Goal: Information Seeking & Learning: Compare options

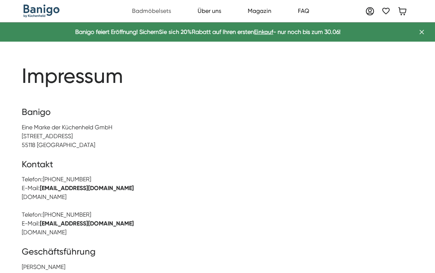
click at [162, 15] on link "Badmöbelsets" at bounding box center [151, 11] width 47 height 15
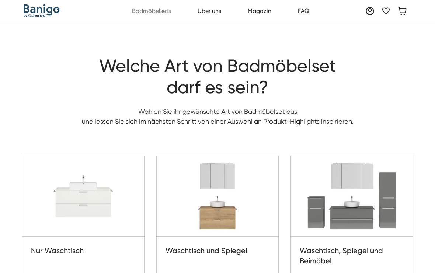
scroll to position [8, 0]
click at [361, 203] on img at bounding box center [352, 196] width 122 height 80
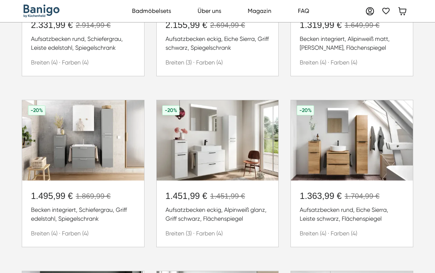
scroll to position [309, 0]
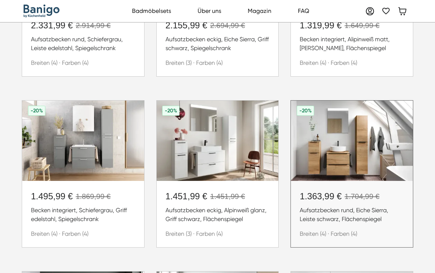
click at [360, 157] on img at bounding box center [352, 141] width 122 height 80
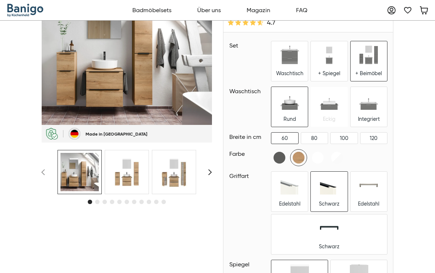
scroll to position [37, 0]
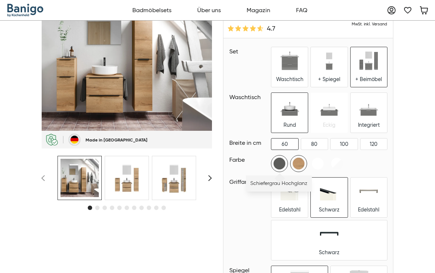
click at [284, 163] on img at bounding box center [279, 163] width 16 height 16
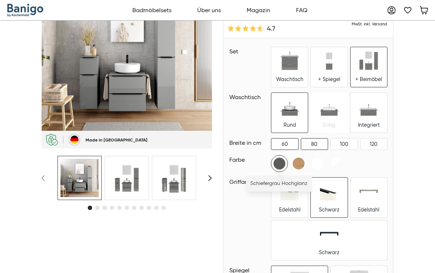
click at [323, 144] on div "80" at bounding box center [314, 143] width 27 height 11
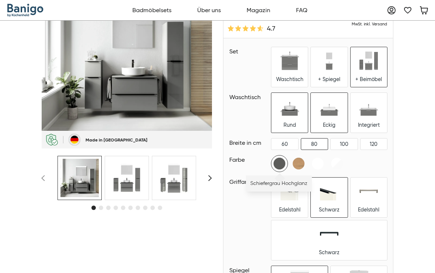
click at [337, 121] on div "Eckig" at bounding box center [328, 113] width 36 height 40
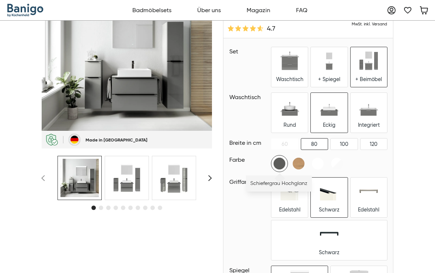
click at [370, 75] on div "+ Beimöbel" at bounding box center [368, 67] width 36 height 40
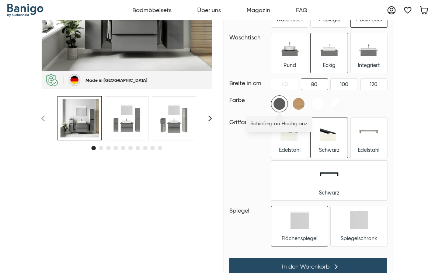
scroll to position [97, 0]
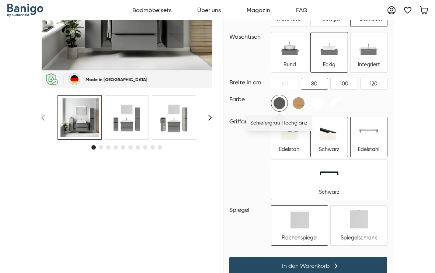
click at [359, 139] on img at bounding box center [368, 131] width 18 height 18
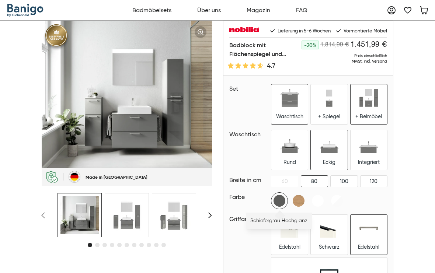
click at [288, 105] on img at bounding box center [289, 98] width 18 height 18
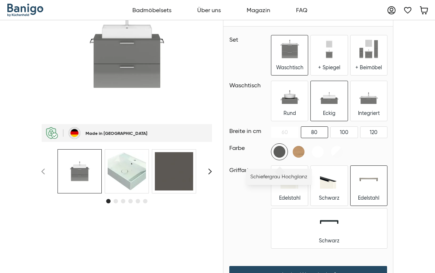
scroll to position [44, 0]
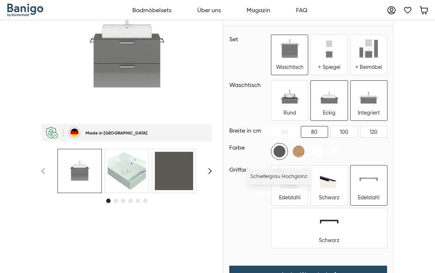
click at [368, 101] on img at bounding box center [368, 94] width 18 height 18
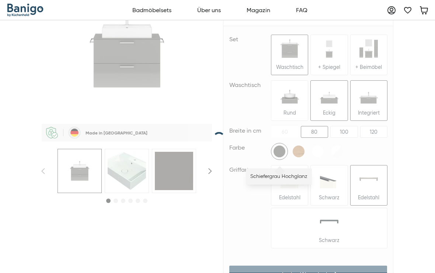
scroll to position [44, 0]
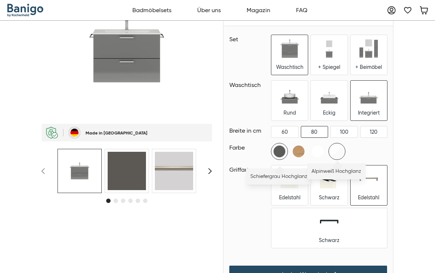
click at [344, 151] on img at bounding box center [336, 151] width 16 height 16
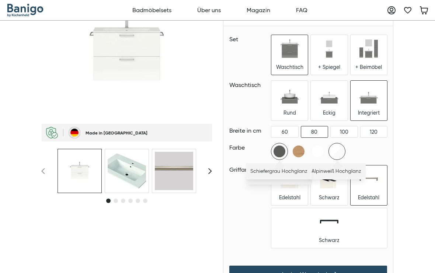
click at [284, 152] on img at bounding box center [279, 151] width 16 height 16
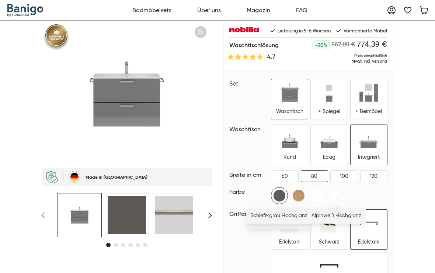
click at [218, 13] on link "Über uns" at bounding box center [208, 10] width 31 height 15
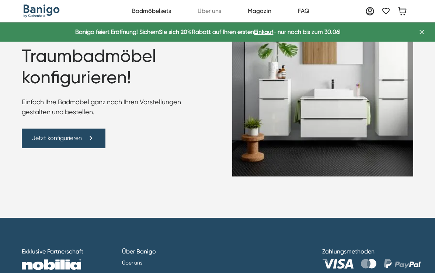
scroll to position [1243, 0]
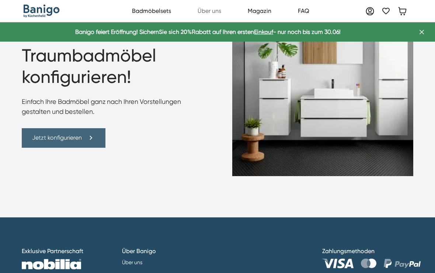
click at [80, 142] on div "Jetzt konfigurieren" at bounding box center [57, 137] width 50 height 9
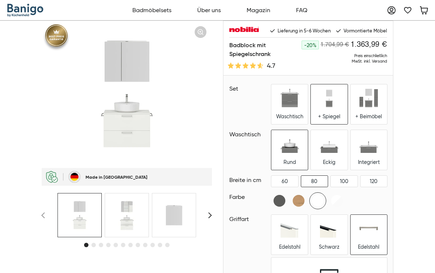
click at [398, 240] on div "Badblock mit Spiegelschrank -20% 1.704,99 € 1.363,99 € Preis einschließlich MwS…" at bounding box center [217, 227] width 435 height 412
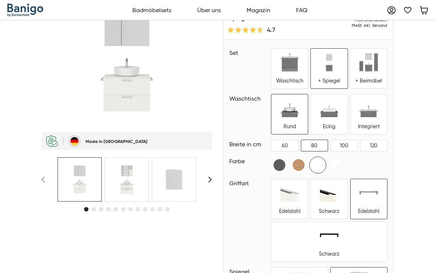
scroll to position [35, 0]
click at [320, 201] on img at bounding box center [329, 193] width 18 height 18
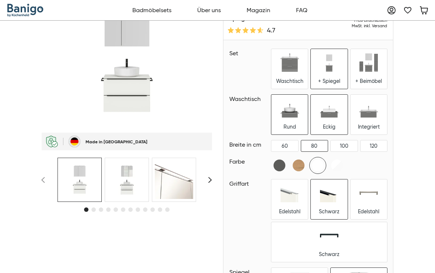
click at [333, 116] on img at bounding box center [329, 108] width 18 height 18
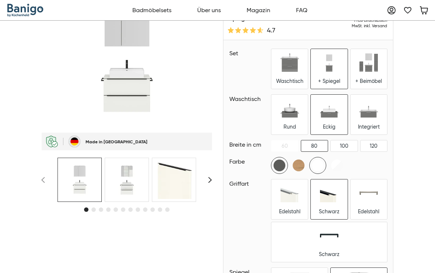
click at [287, 166] on img at bounding box center [279, 165] width 16 height 16
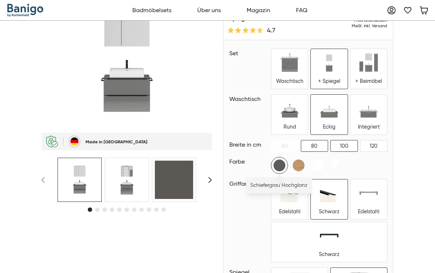
click at [350, 144] on div "100" at bounding box center [343, 145] width 27 height 11
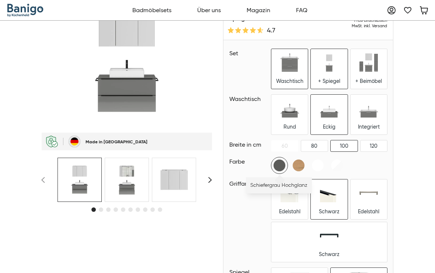
click at [291, 78] on div "Waschtisch" at bounding box center [289, 81] width 27 height 7
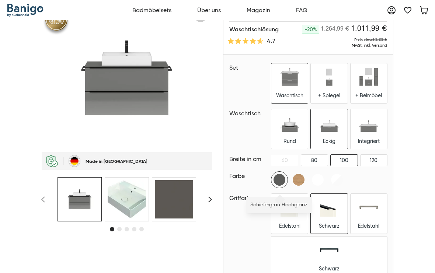
scroll to position [14, 0]
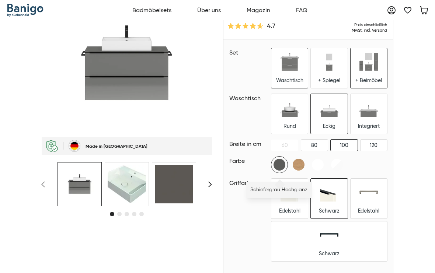
click at [373, 67] on img at bounding box center [368, 62] width 18 height 18
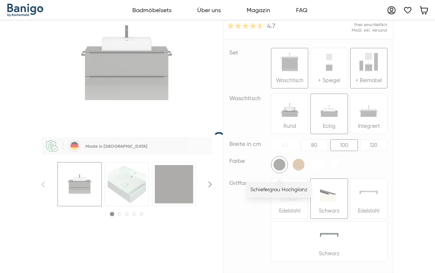
scroll to position [31, 0]
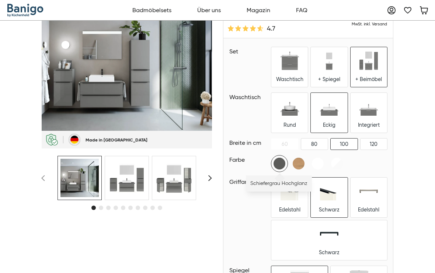
scroll to position [37, 0]
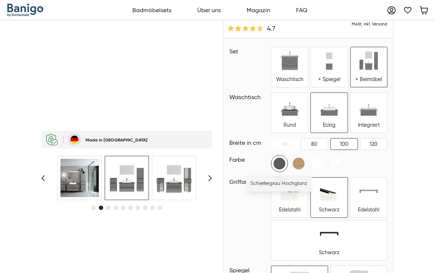
click at [130, 182] on img at bounding box center [127, 178] width 38 height 38
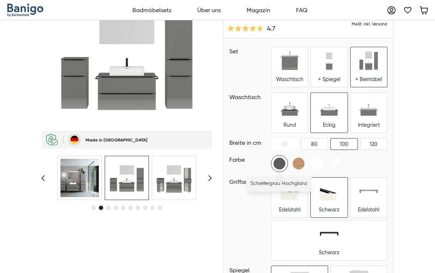
scroll to position [37, 0]
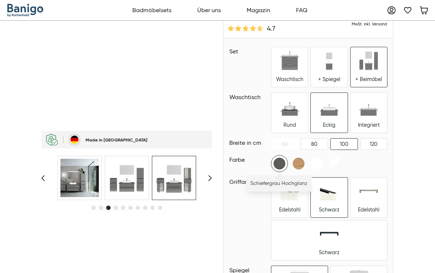
click at [175, 183] on img at bounding box center [174, 178] width 38 height 38
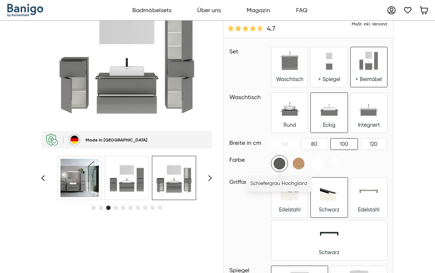
click at [211, 175] on icon at bounding box center [208, 178] width 7 height 18
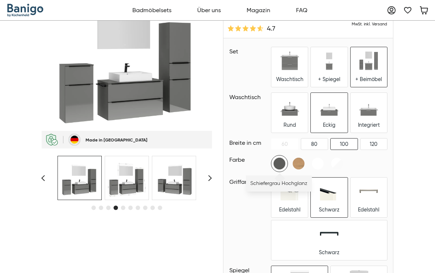
click at [212, 176] on icon at bounding box center [208, 178] width 7 height 18
click at [212, 178] on icon at bounding box center [208, 178] width 7 height 18
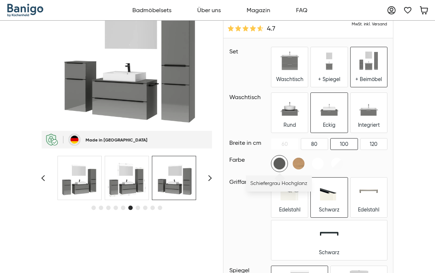
click at [211, 179] on icon at bounding box center [208, 178] width 7 height 18
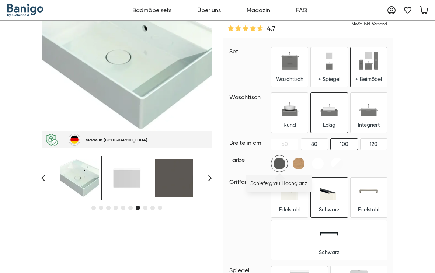
click at [208, 177] on icon at bounding box center [208, 178] width 7 height 18
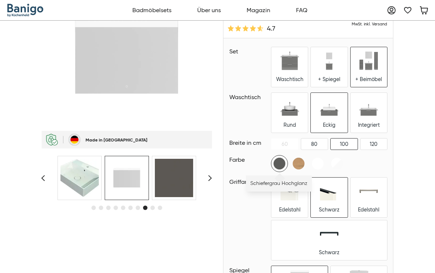
click at [207, 179] on icon at bounding box center [208, 178] width 7 height 18
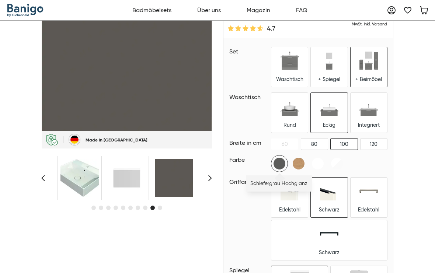
click at [43, 180] on icon at bounding box center [44, 178] width 7 height 18
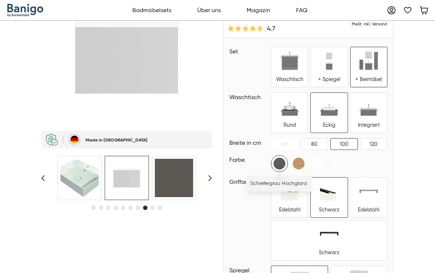
click at [44, 178] on icon at bounding box center [44, 178] width 7 height 18
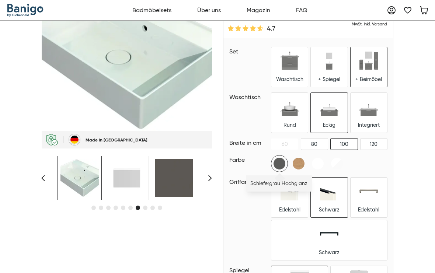
click at [45, 180] on icon at bounding box center [44, 178] width 7 height 18
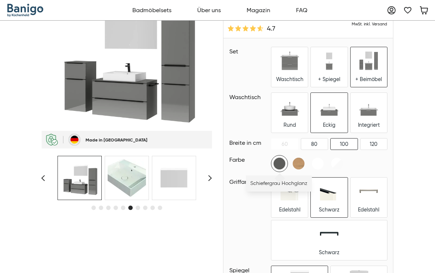
click at [216, 180] on div "Badblock mit Flächenspiegel und Beimöbeln -20% 2.254,99 € 1.803,99 € Preis eins…" at bounding box center [217, 189] width 351 height 412
click at [216, 177] on div "Badblock mit Flächenspiegel und Beimöbeln -20% 2.254,99 € 1.803,99 € Preis eins…" at bounding box center [217, 189] width 351 height 412
click at [212, 172] on icon at bounding box center [208, 178] width 7 height 18
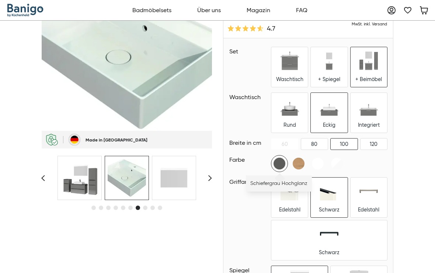
click at [42, 176] on icon at bounding box center [44, 178] width 7 height 18
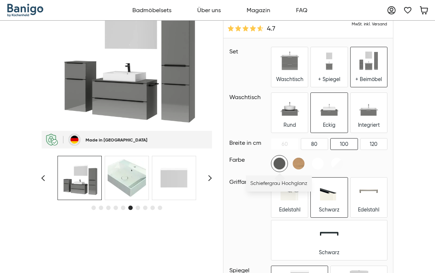
click at [43, 182] on icon at bounding box center [44, 178] width 7 height 18
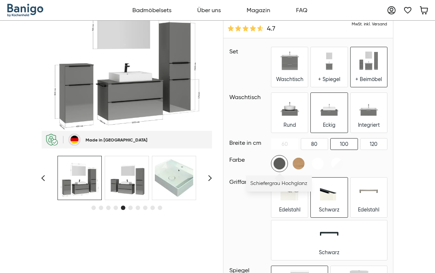
click at [39, 186] on div "Badblock mit Flächenspiegel und Beimöbeln -20% 2.254,99 € 1.803,99 € Preis eins…" at bounding box center [217, 189] width 435 height 412
click at [42, 193] on div at bounding box center [127, 91] width 170 height 217
click at [45, 187] on icon at bounding box center [44, 178] width 7 height 18
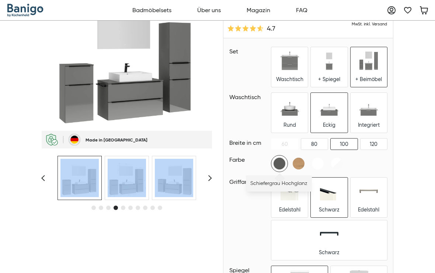
click at [47, 197] on div at bounding box center [127, 91] width 170 height 217
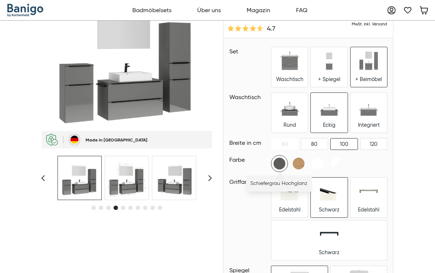
click at [48, 178] on icon at bounding box center [44, 178] width 7 height 18
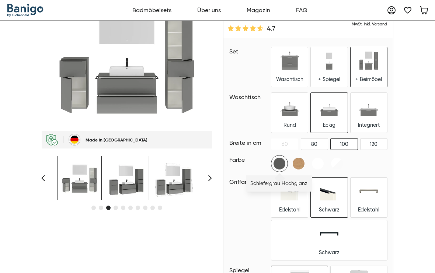
click at [45, 180] on icon at bounding box center [44, 178] width 7 height 18
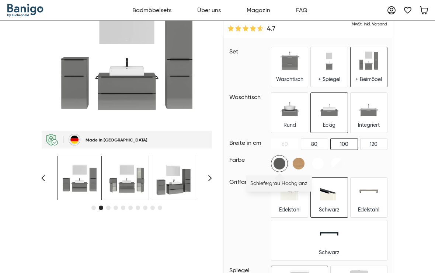
click at [48, 178] on icon at bounding box center [44, 178] width 7 height 18
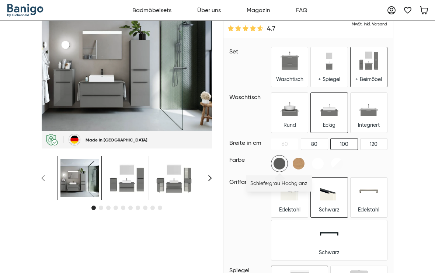
click at [43, 174] on icon at bounding box center [44, 178] width 7 height 18
click at [45, 177] on icon at bounding box center [44, 178] width 7 height 18
click at [46, 184] on icon at bounding box center [44, 178] width 7 height 18
click at [48, 175] on icon at bounding box center [44, 178] width 7 height 18
click at [43, 177] on icon at bounding box center [44, 178] width 7 height 18
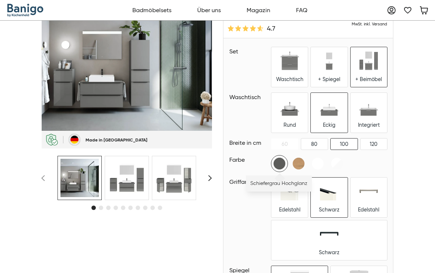
click at [45, 183] on icon at bounding box center [44, 178] width 7 height 18
click at [52, 182] on div at bounding box center [127, 91] width 170 height 217
click at [54, 182] on div at bounding box center [127, 91] width 170 height 217
